Goal: Task Accomplishment & Management: Use online tool/utility

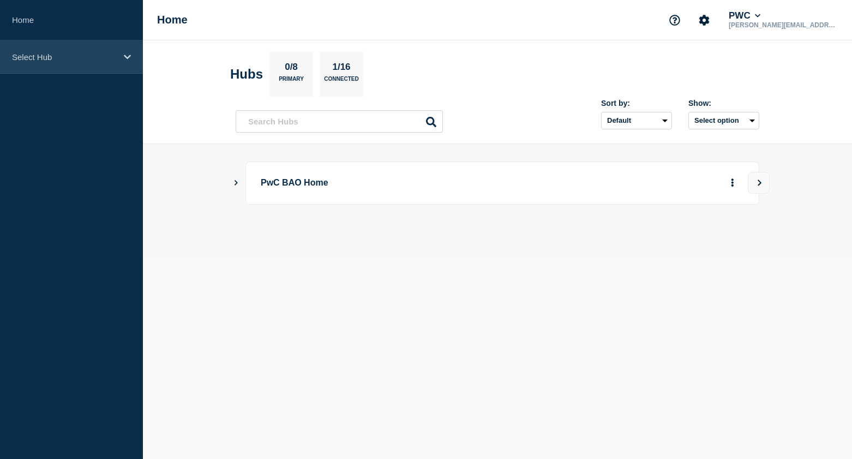
click at [34, 56] on p "Select Hub" at bounding box center [64, 56] width 105 height 9
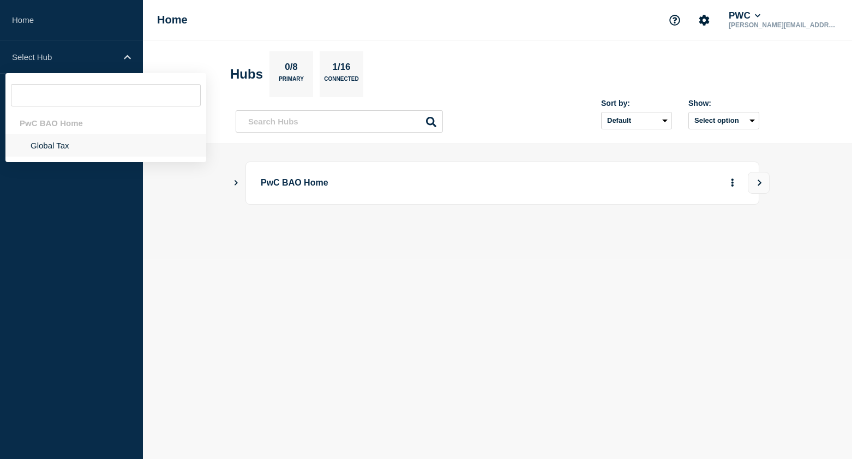
click at [57, 148] on li "Global Tax" at bounding box center [105, 145] width 201 height 22
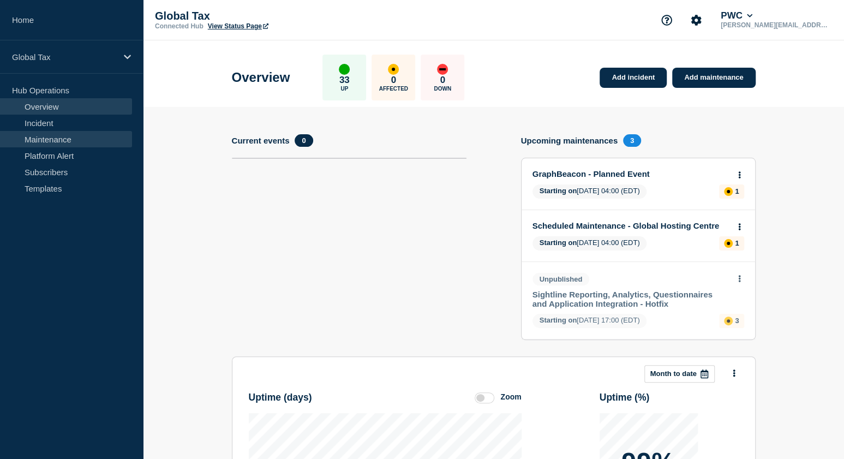
click at [69, 143] on link "Maintenance" at bounding box center [66, 139] width 132 height 16
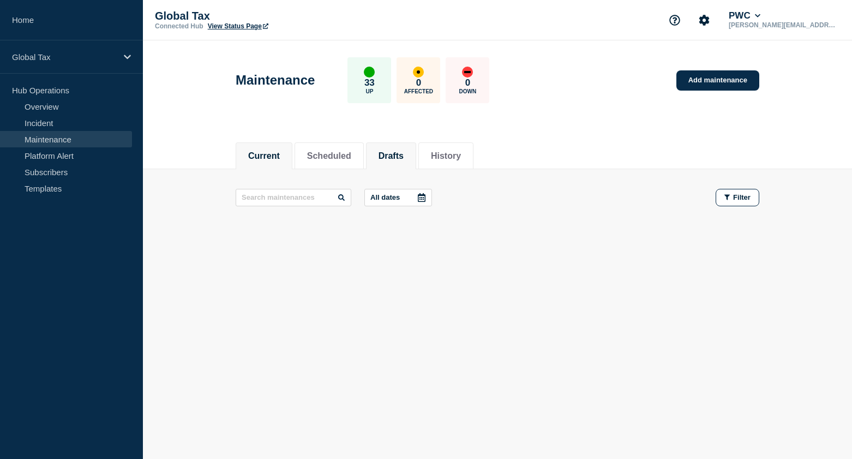
click at [395, 152] on button "Drafts" at bounding box center [391, 156] width 25 height 10
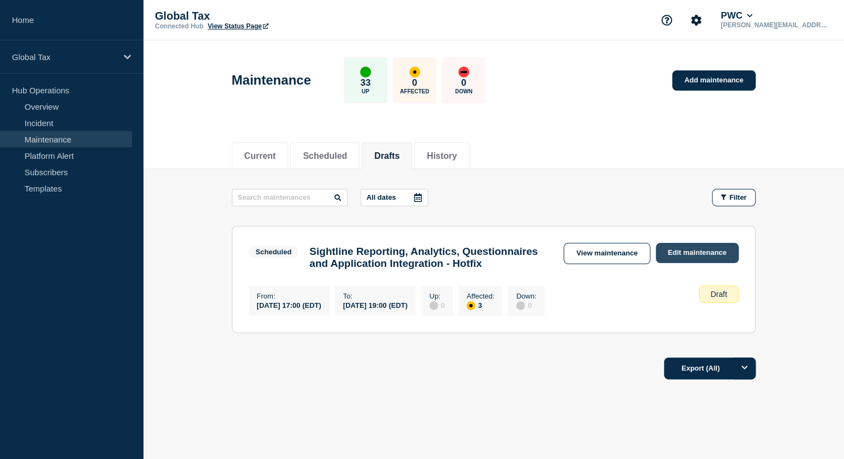
click at [664, 255] on link "Edit maintenance" at bounding box center [697, 253] width 83 height 20
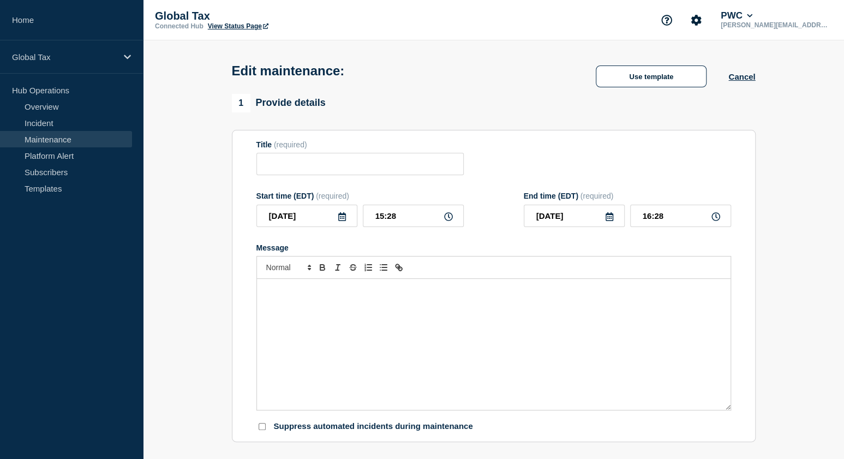
type input "Sightline Reporting, Analytics, Questionnaires and Application Integration - Ho…"
type input "17:00"
type input "19:00"
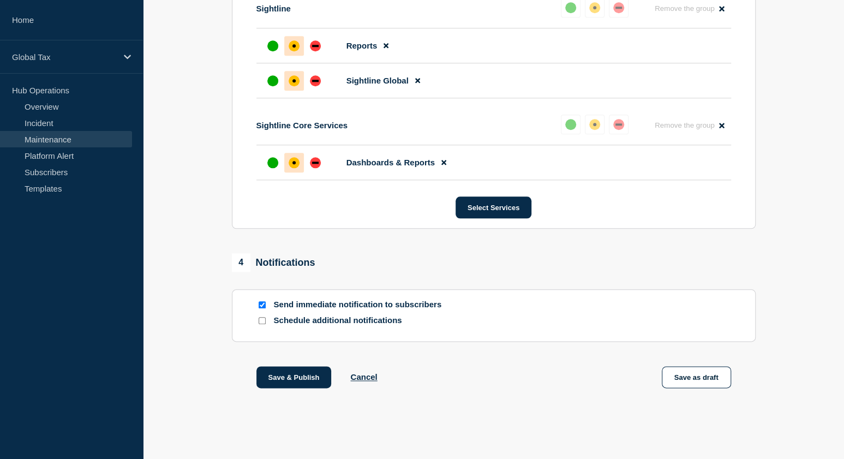
scroll to position [648, 0]
click at [274, 378] on button "Save & Publish" at bounding box center [293, 377] width 75 height 22
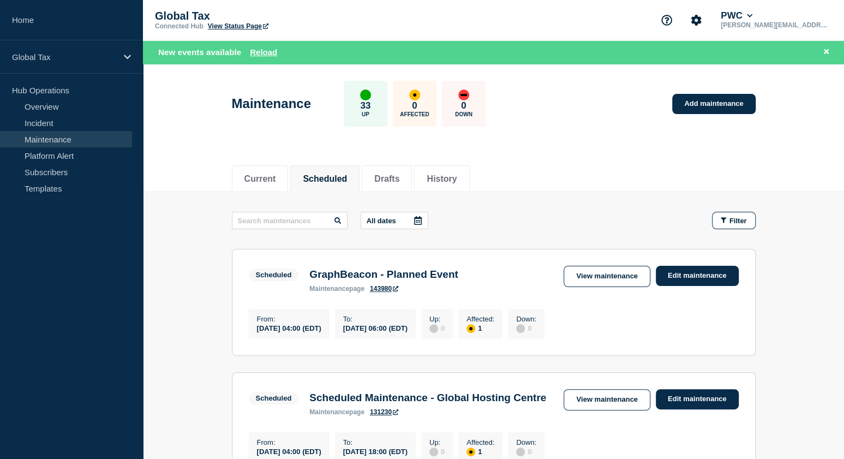
click at [255, 46] on div "New events available Reload" at bounding box center [495, 52] width 675 height 13
click at [265, 49] on button "Reload" at bounding box center [263, 51] width 27 height 9
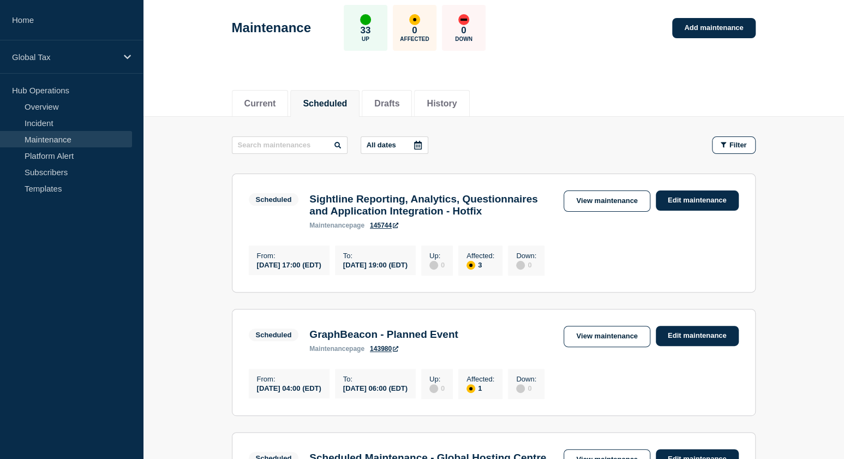
scroll to position [164, 0]
